Goal: Transaction & Acquisition: Purchase product/service

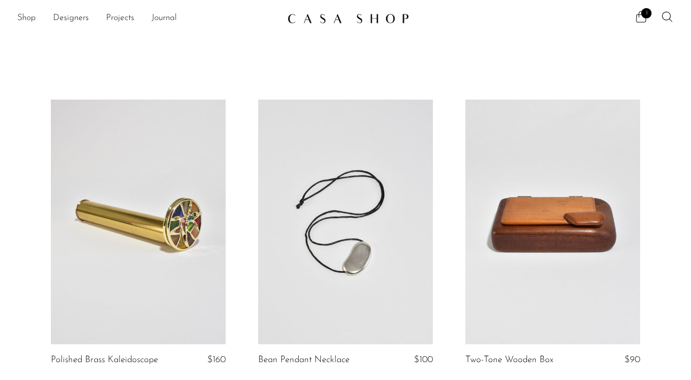
scroll to position [697, 0]
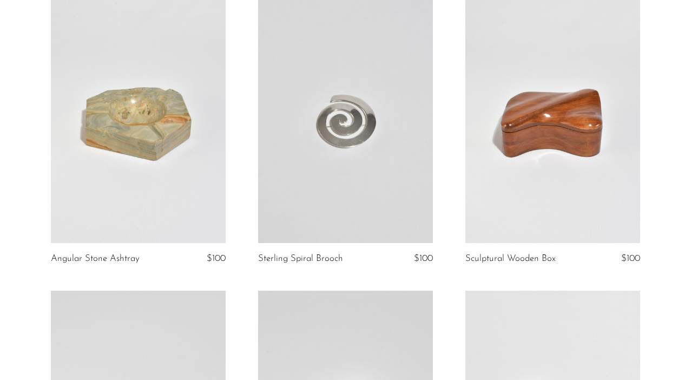
click at [301, 143] on link at bounding box center [345, 120] width 175 height 245
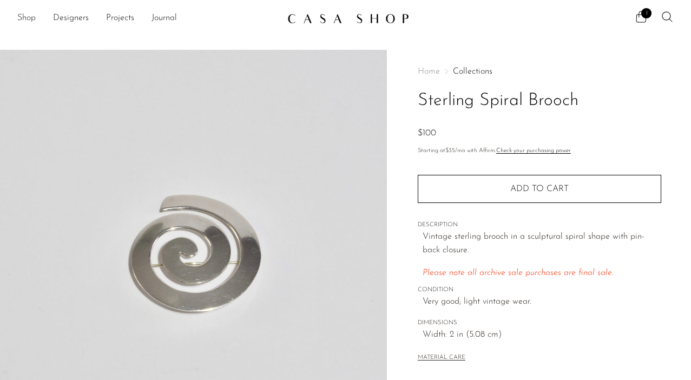
click at [28, 21] on link "Shop" at bounding box center [26, 18] width 18 height 14
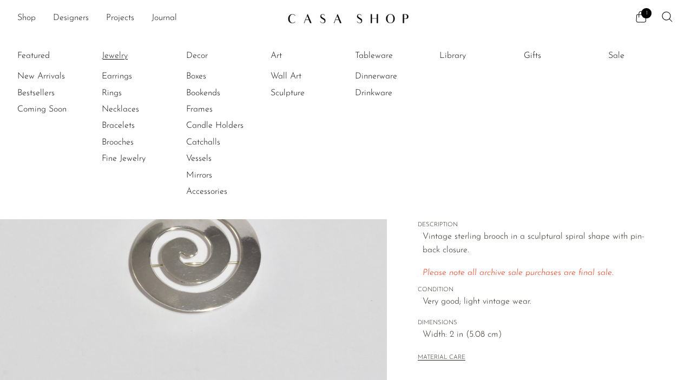
click at [113, 59] on link "Jewelry" at bounding box center [142, 56] width 81 height 12
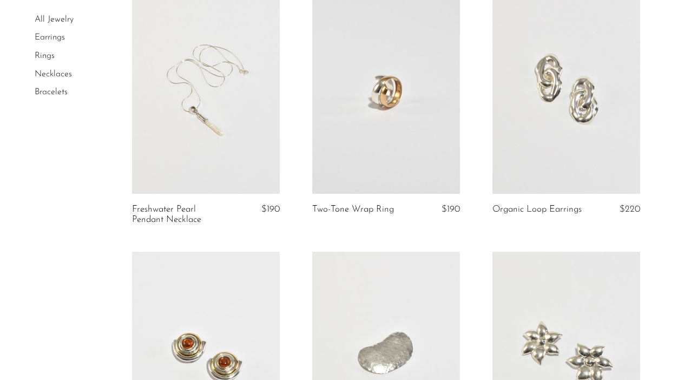
scroll to position [112, 0]
click at [223, 121] on link at bounding box center [206, 91] width 148 height 207
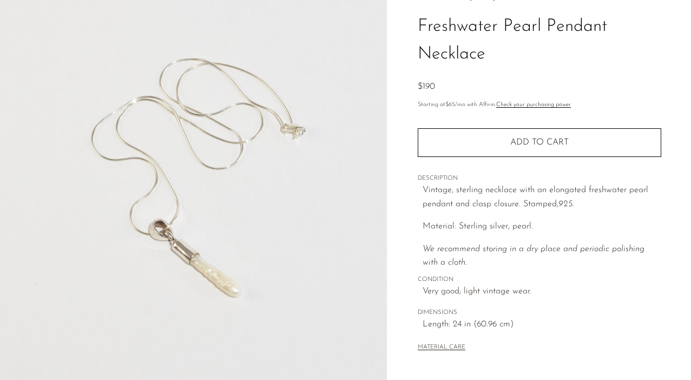
scroll to position [84, 0]
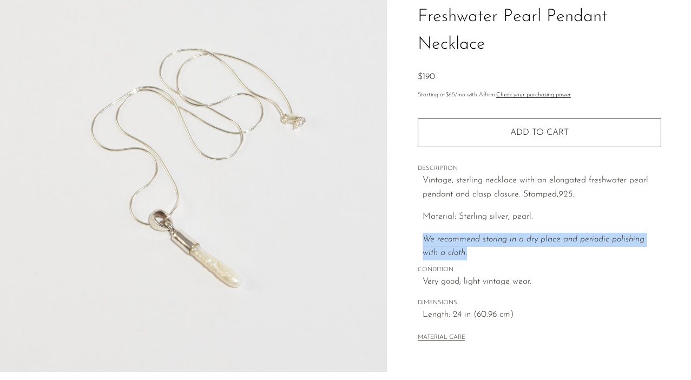
drag, startPoint x: 459, startPoint y: 253, endPoint x: 417, endPoint y: 242, distance: 43.2
click at [417, 242] on div "Collections Jewelry Freshwater Pearl Pendant Necklace $190 Starting at $65 /mo …" at bounding box center [539, 221] width 304 height 510
copy icon "We recommend storing in a dry place and periodic polishing with a cloth."
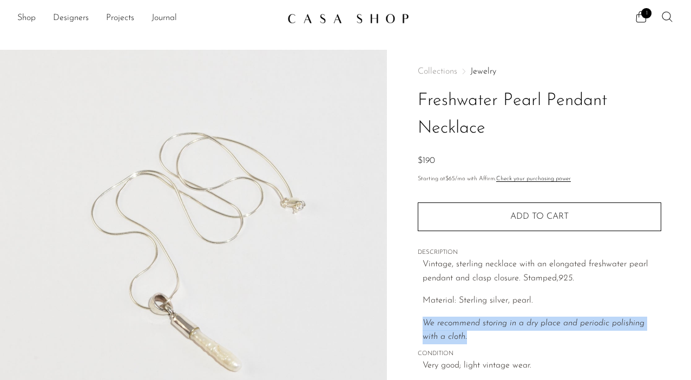
click at [666, 16] on icon at bounding box center [667, 16] width 13 height 13
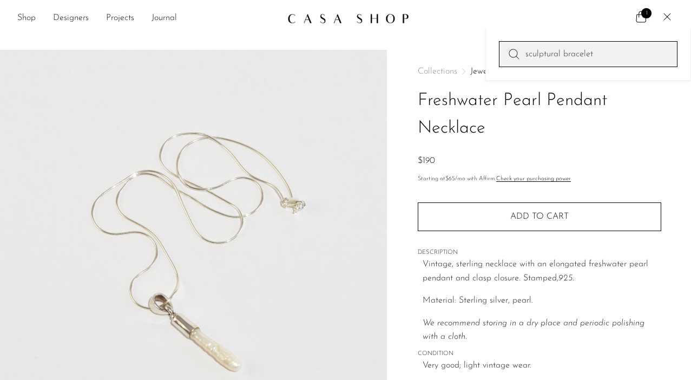
type input "sculptural bracelet"
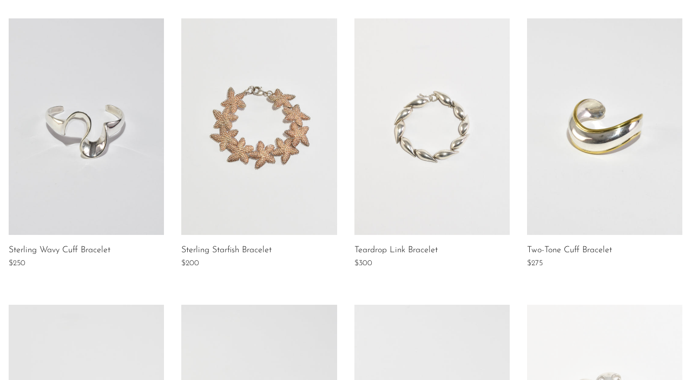
scroll to position [154, 0]
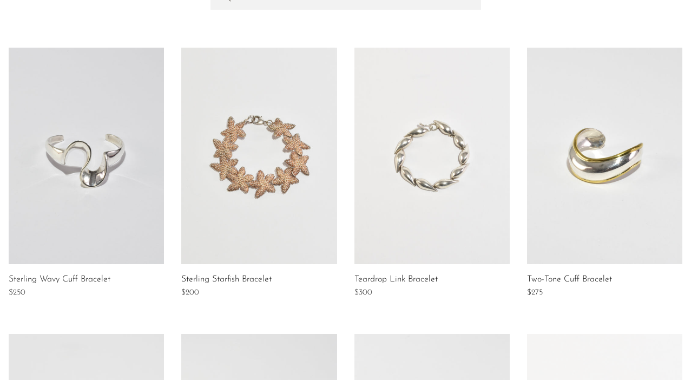
click at [255, 185] on link at bounding box center [258, 156] width 155 height 217
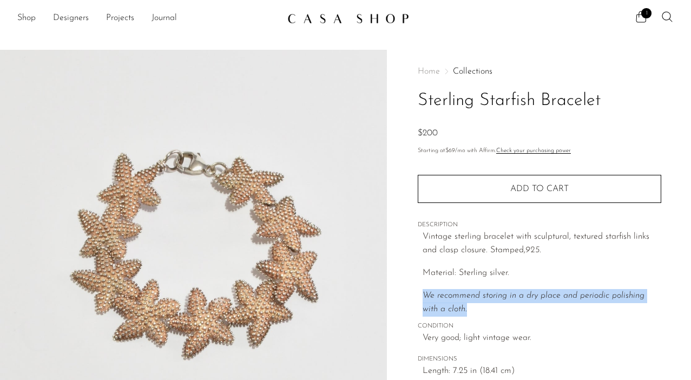
drag, startPoint x: 456, startPoint y: 311, endPoint x: 410, endPoint y: 290, distance: 50.1
click at [410, 290] on div "Home Collections Sterling Starfish Bracelet $200 Starting at $69 /mo with Affir…" at bounding box center [539, 305] width 304 height 510
copy em "We recommend storing in a dry place and periodic polishing with a cloth."
click at [664, 16] on icon at bounding box center [667, 16] width 13 height 13
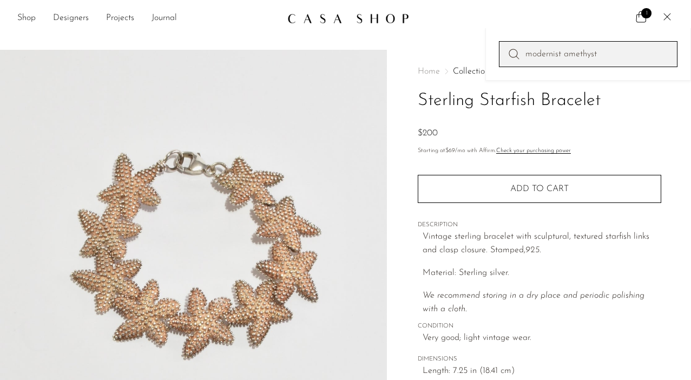
type input "modernist amethyst"
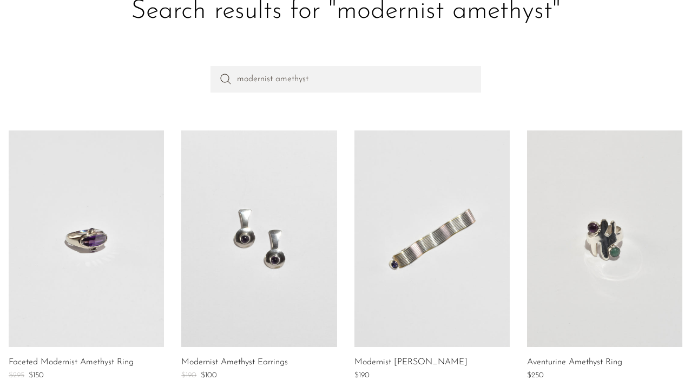
scroll to position [56, 0]
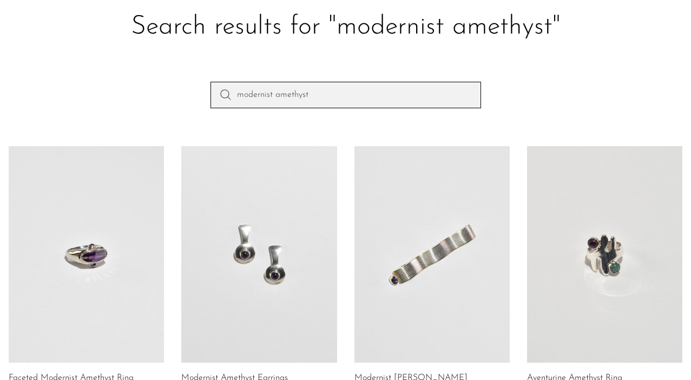
drag, startPoint x: 273, startPoint y: 93, endPoint x: 200, endPoint y: 87, distance: 73.3
click at [200, 87] on div "modernist amethyst" at bounding box center [345, 114] width 691 height 64
type input "arts & crafts amethyst"
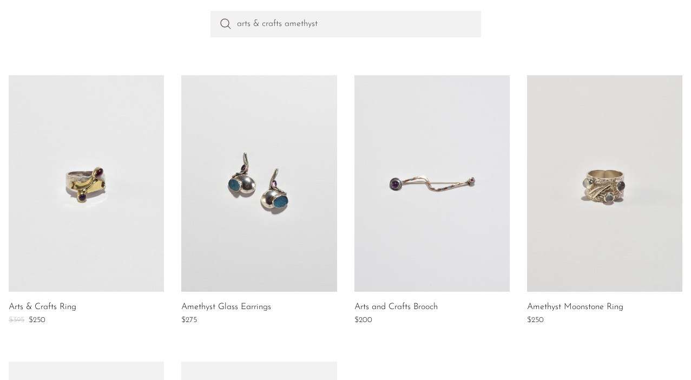
scroll to position [128, 0]
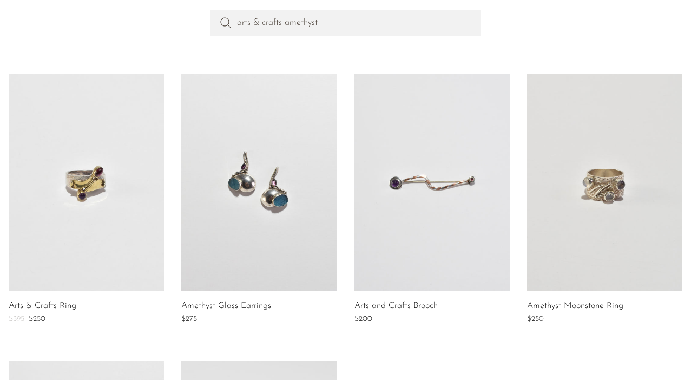
click at [425, 182] on link at bounding box center [432, 182] width 155 height 217
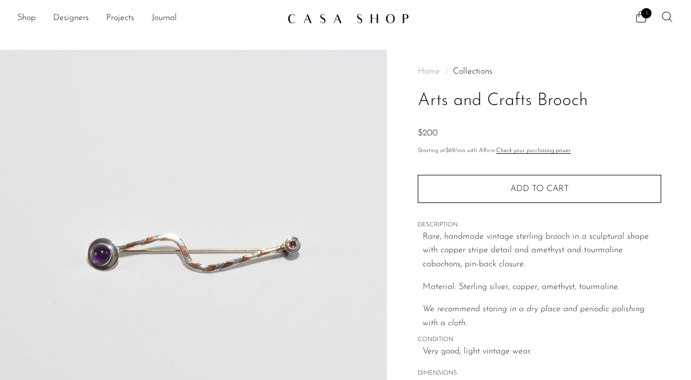
click at [667, 15] on icon at bounding box center [667, 16] width 13 height 13
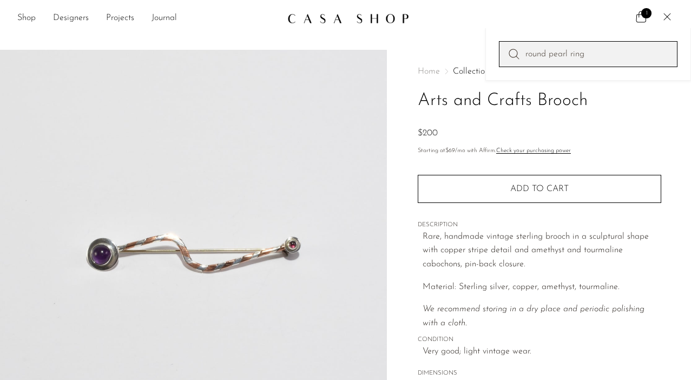
type input "round pearl ring"
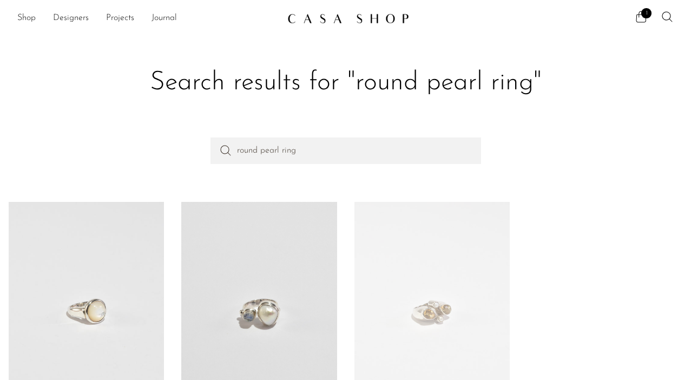
scroll to position [122, 0]
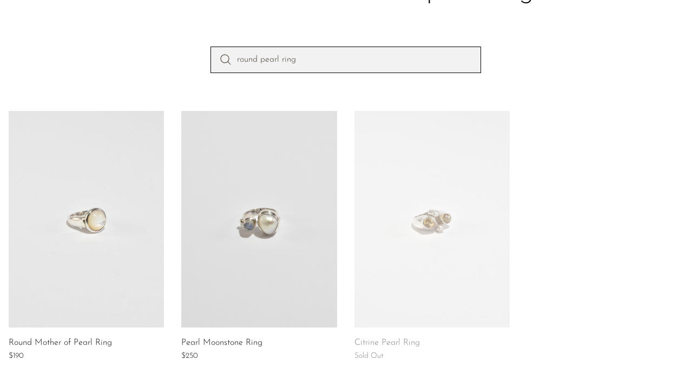
drag, startPoint x: 397, startPoint y: 27, endPoint x: 151, endPoint y: -15, distance: 250.0
click at [151, 0] on html "Shop Featured New Arrivals Bestsellers" at bounding box center [345, 99] width 691 height 380
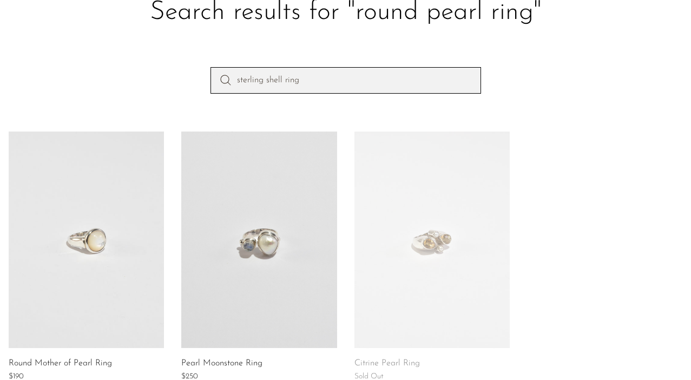
type input "sterling shell ring"
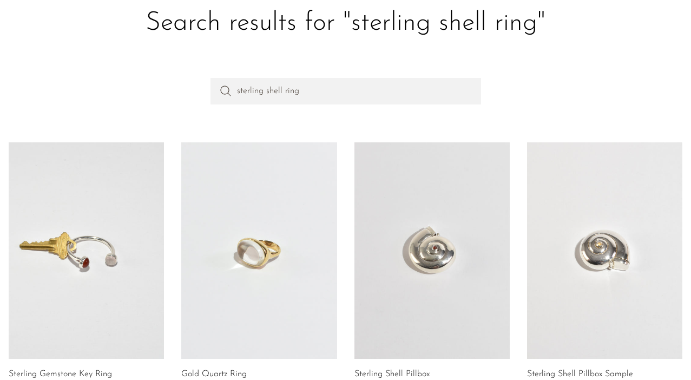
scroll to position [41, 0]
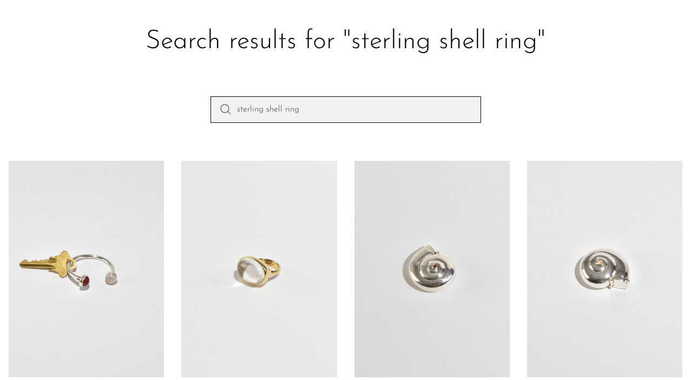
drag, startPoint x: 332, startPoint y: 106, endPoint x: 160, endPoint y: 51, distance: 180.7
type input "amethyst ring"
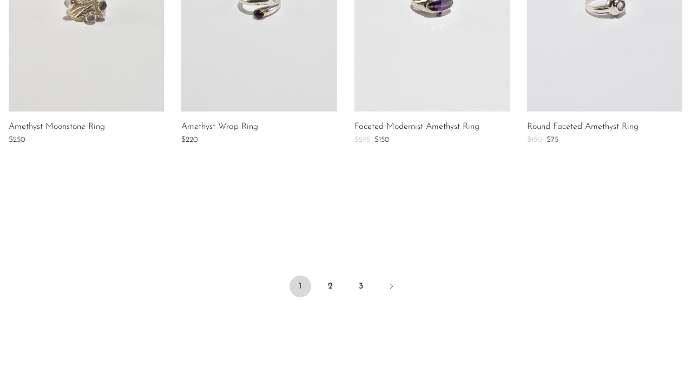
scroll to position [880, 0]
click at [328, 286] on link "2" at bounding box center [331, 286] width 22 height 22
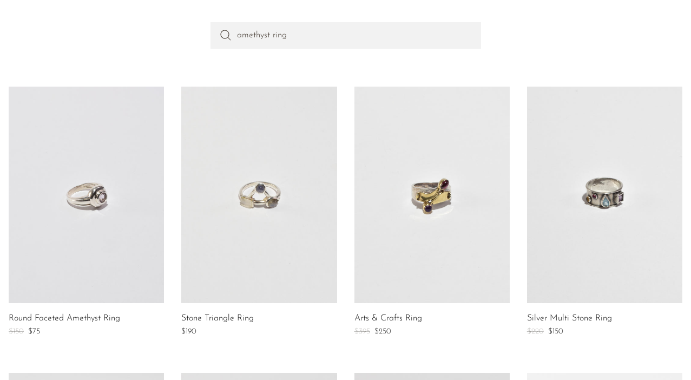
scroll to position [112, 0]
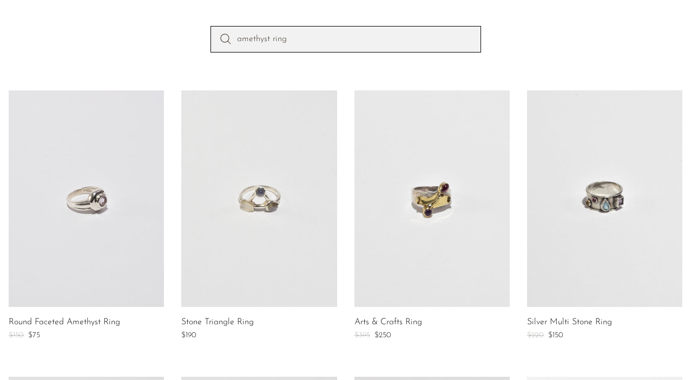
click at [238, 36] on input "amethyst ring" at bounding box center [346, 39] width 271 height 26
type input "Sterling amethyst ring"
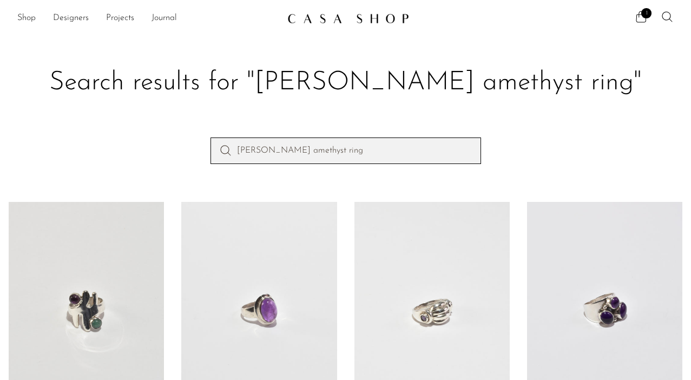
drag, startPoint x: 366, startPoint y: 146, endPoint x: 168, endPoint y: 92, distance: 204.9
drag, startPoint x: 324, startPoint y: 145, endPoint x: 349, endPoint y: 165, distance: 32.0
click at [349, 165] on div "Sterling amethyst ring" at bounding box center [345, 170] width 691 height 64
type input "rutilated quartz ring"
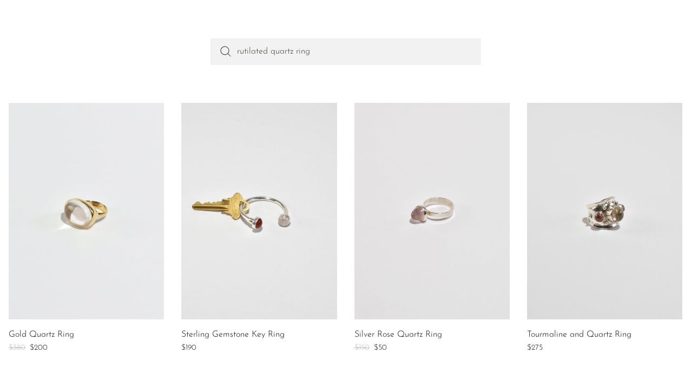
scroll to position [158, 0]
